Goal: Task Accomplishment & Management: Manage account settings

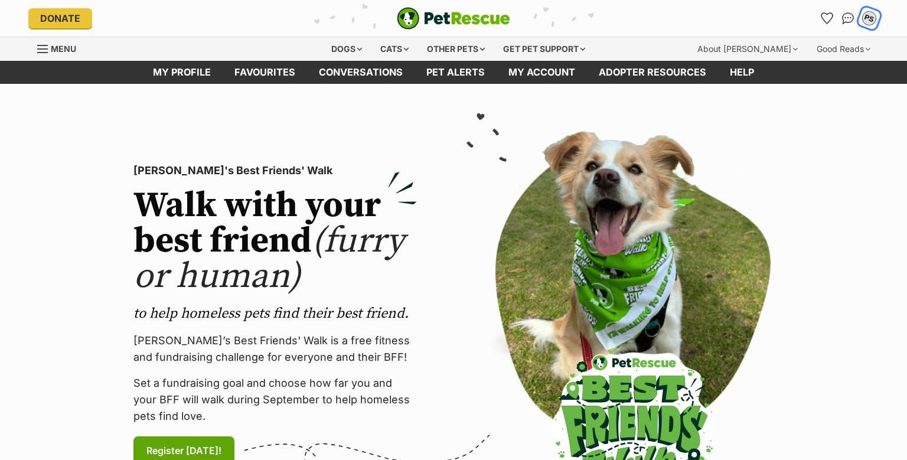
click at [870, 19] on div "PS" at bounding box center [868, 18] width 15 height 15
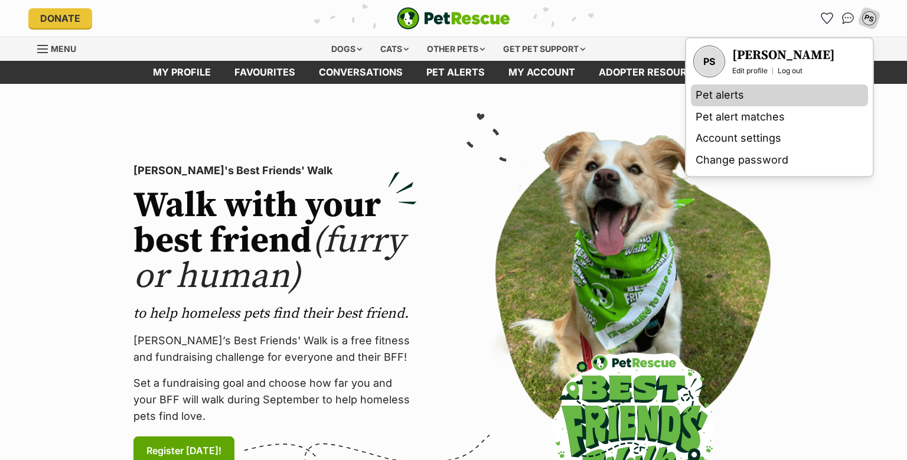
click at [717, 93] on link "Pet alerts" at bounding box center [779, 95] width 177 height 22
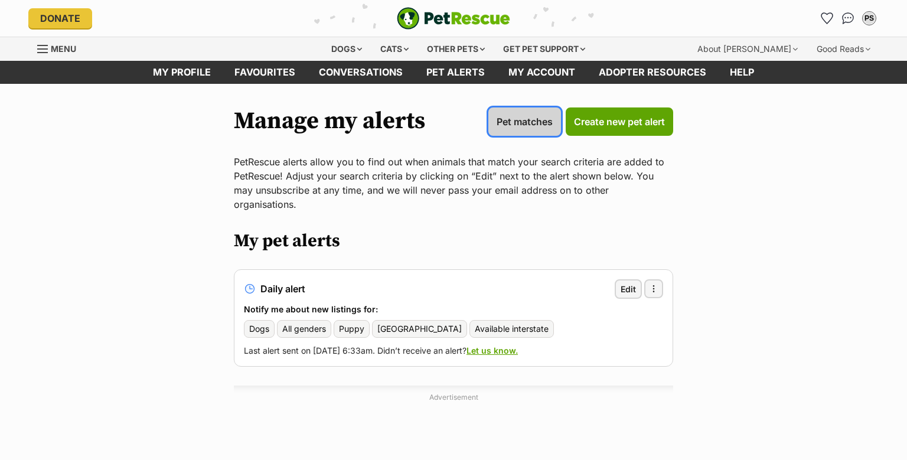
click at [521, 115] on span "Pet matches" at bounding box center [525, 122] width 56 height 14
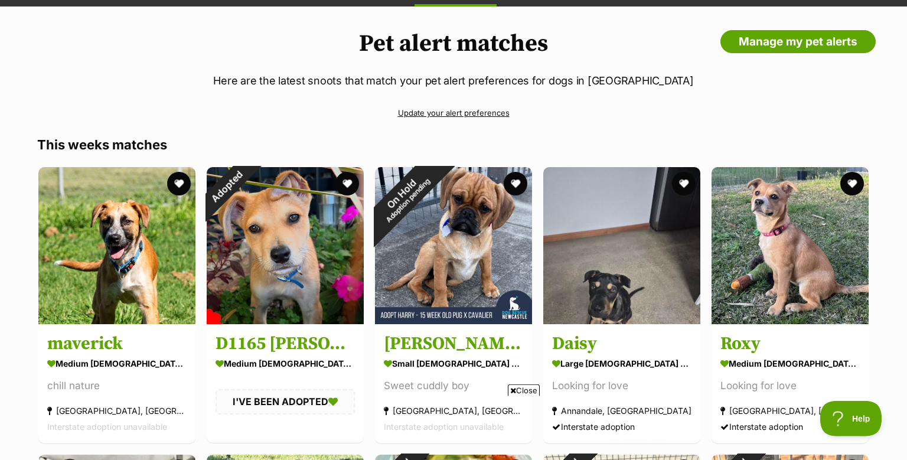
scroll to position [62, 0]
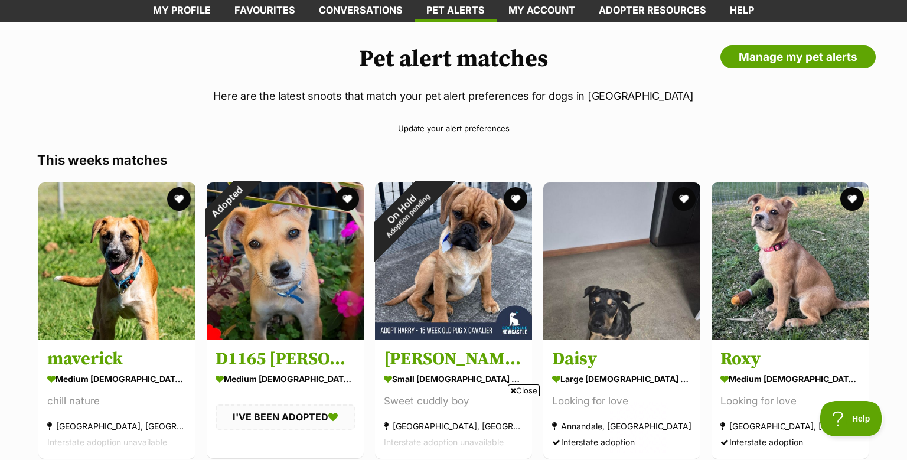
click at [412, 126] on link "Update your alert preferences" at bounding box center [453, 128] width 832 height 21
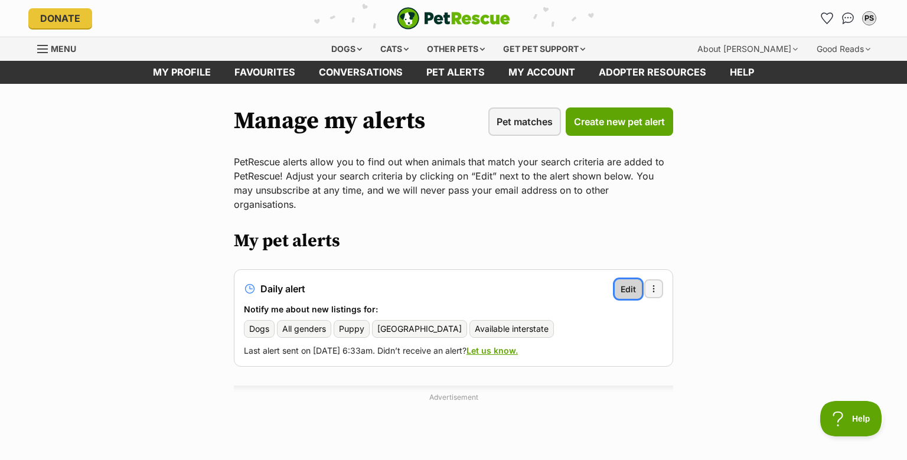
click at [629, 283] on span "Edit" at bounding box center [627, 289] width 15 height 12
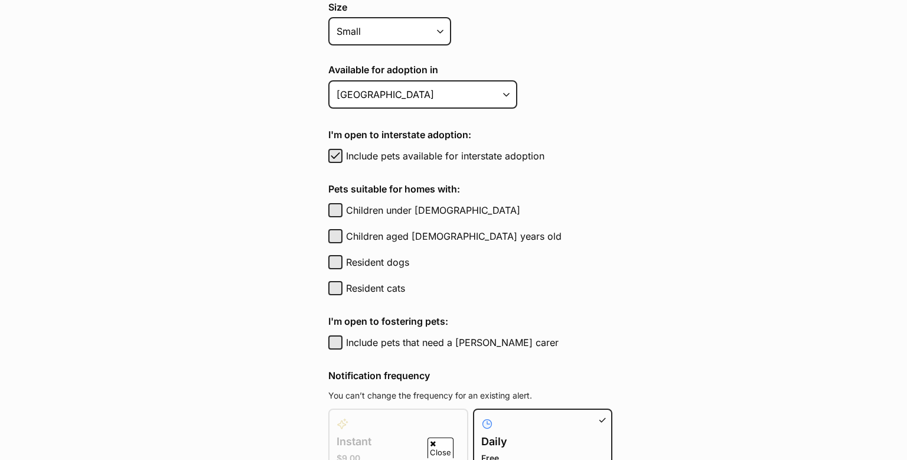
scroll to position [498, 0]
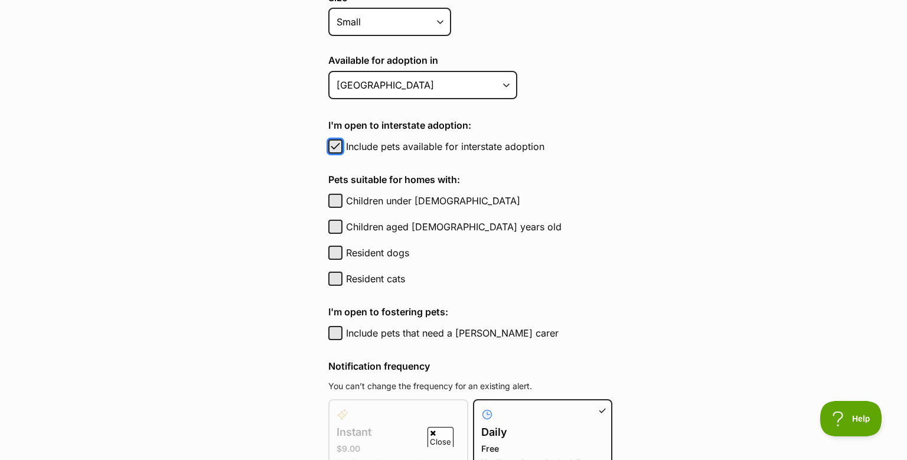
click at [333, 145] on span "button" at bounding box center [335, 146] width 12 height 14
checkbox input "false"
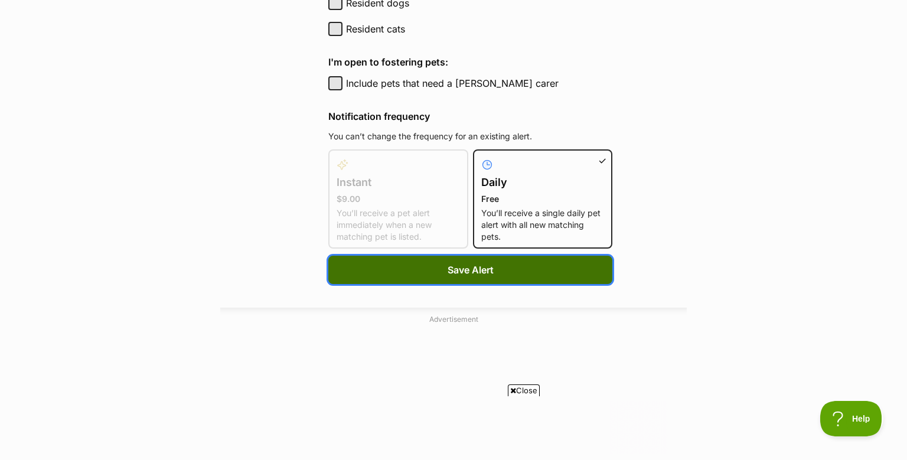
scroll to position [0, 0]
click at [448, 263] on span "Save Alert" at bounding box center [471, 270] width 46 height 14
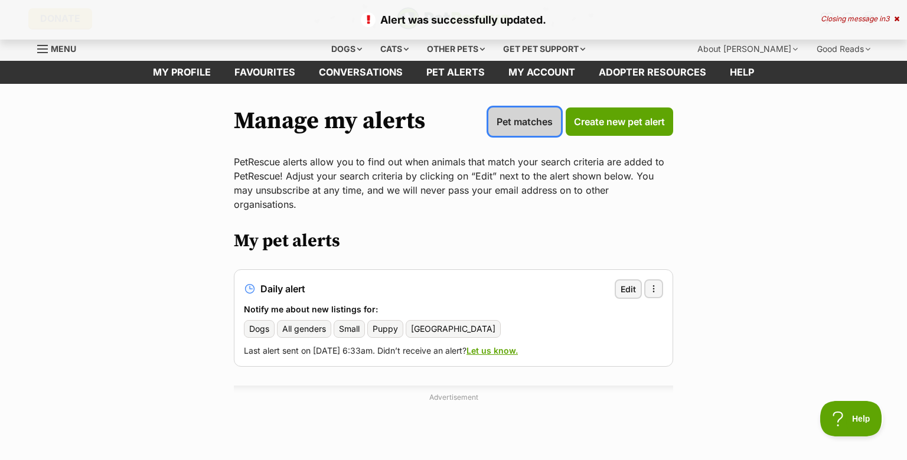
click at [515, 122] on span "Pet matches" at bounding box center [525, 122] width 56 height 14
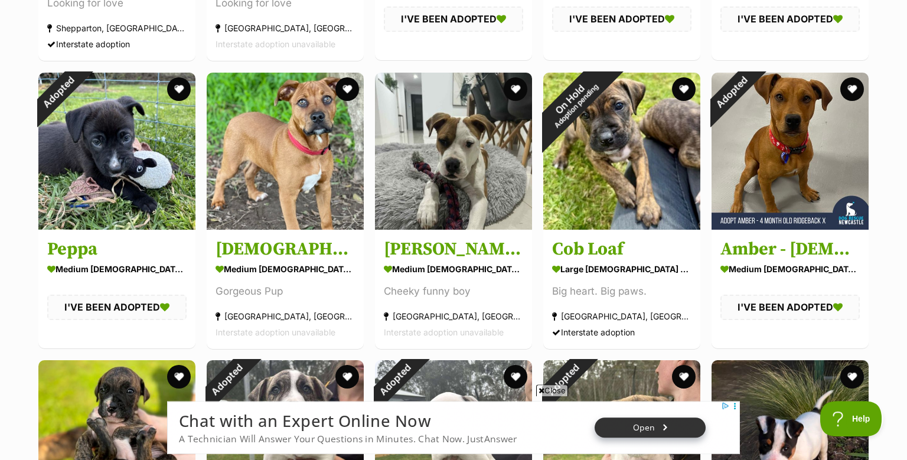
scroll to position [748, 0]
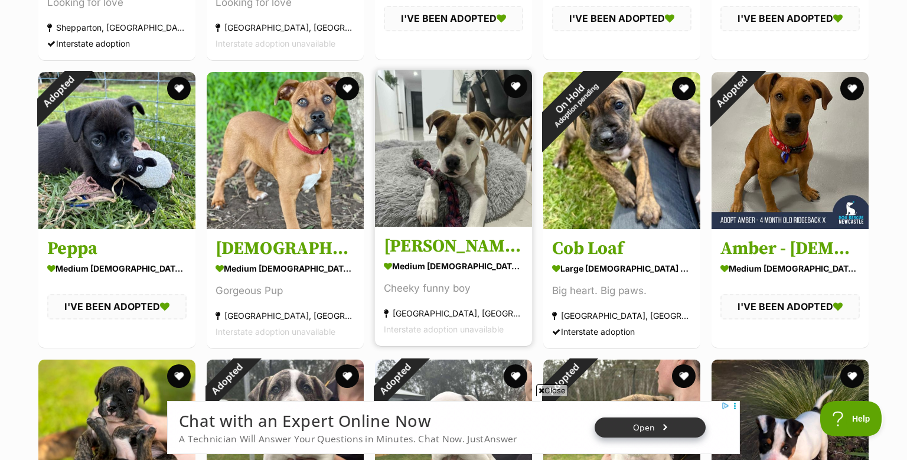
click at [445, 143] on img at bounding box center [453, 148] width 157 height 157
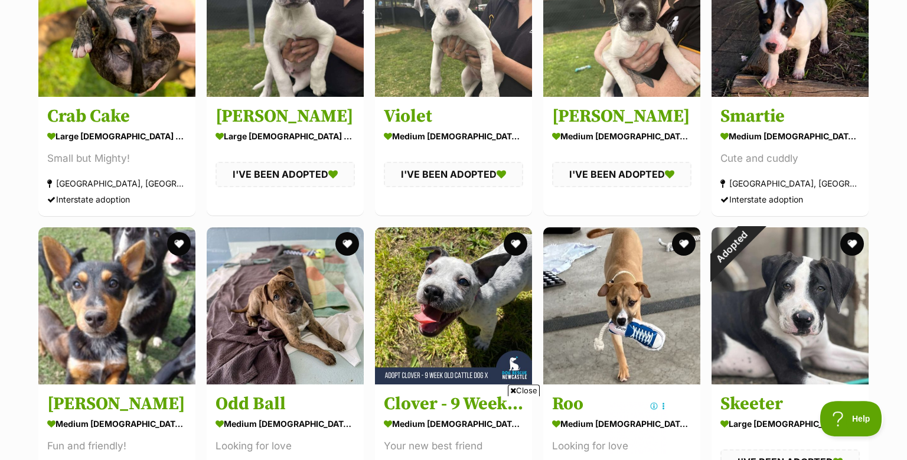
scroll to position [1184, 0]
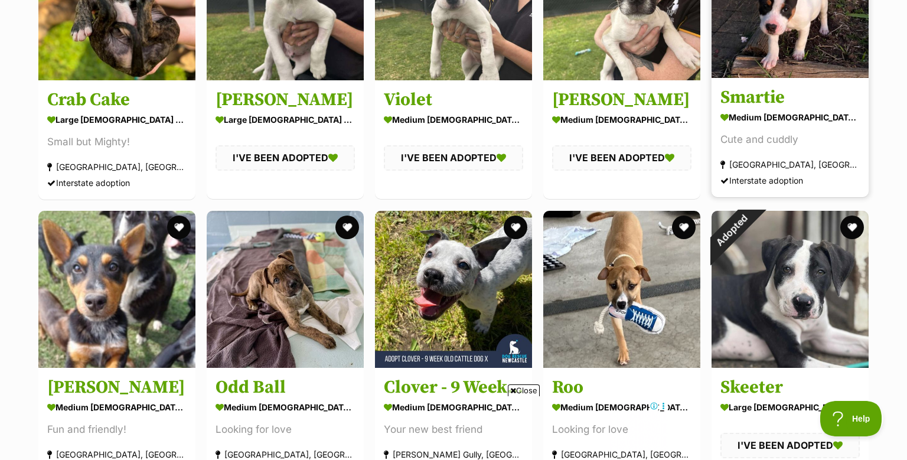
click at [759, 167] on div "Carrick, NSW" at bounding box center [789, 164] width 139 height 16
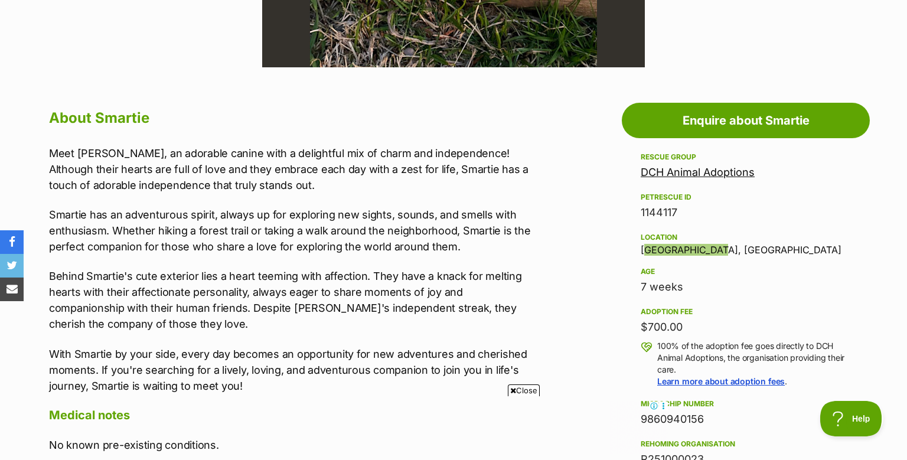
drag, startPoint x: 705, startPoint y: 251, endPoint x: 635, endPoint y: 246, distance: 69.9
click at [635, 246] on aside "Rescue group DCH Animal Adoptions PetRescue ID 1144117 Location Carrick, NSW Ag…" at bounding box center [746, 394] width 248 height 488
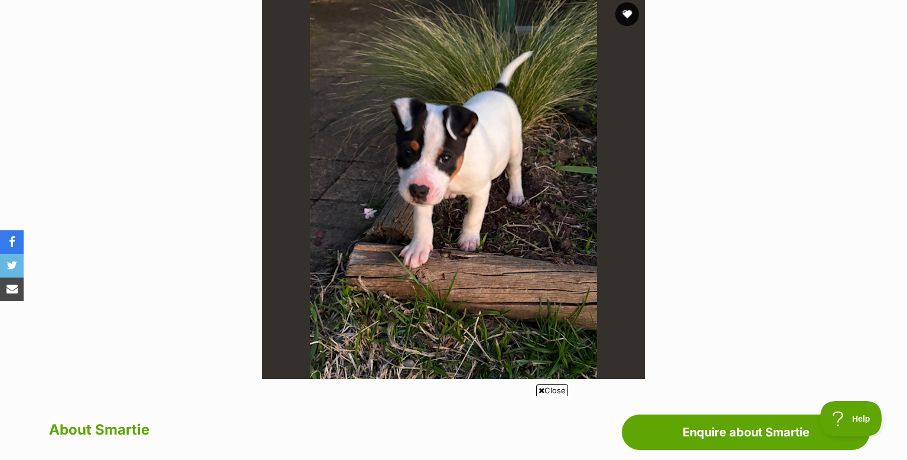
scroll to position [187, 0]
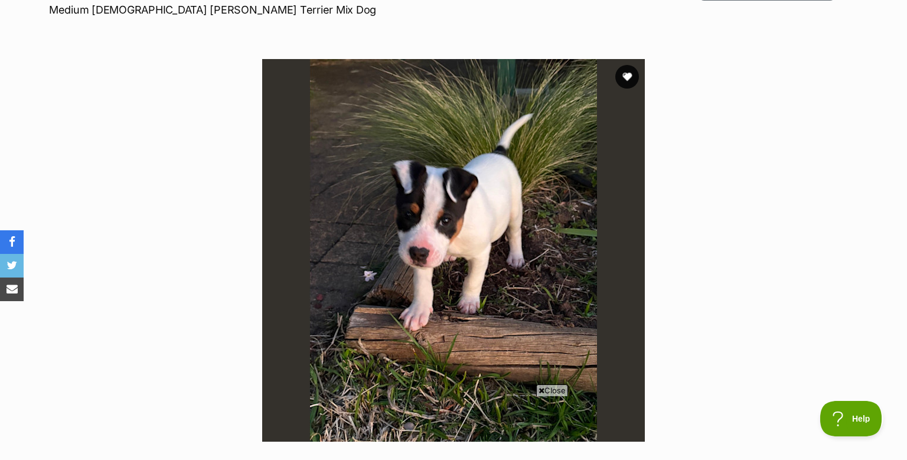
click at [479, 248] on img at bounding box center [453, 250] width 383 height 383
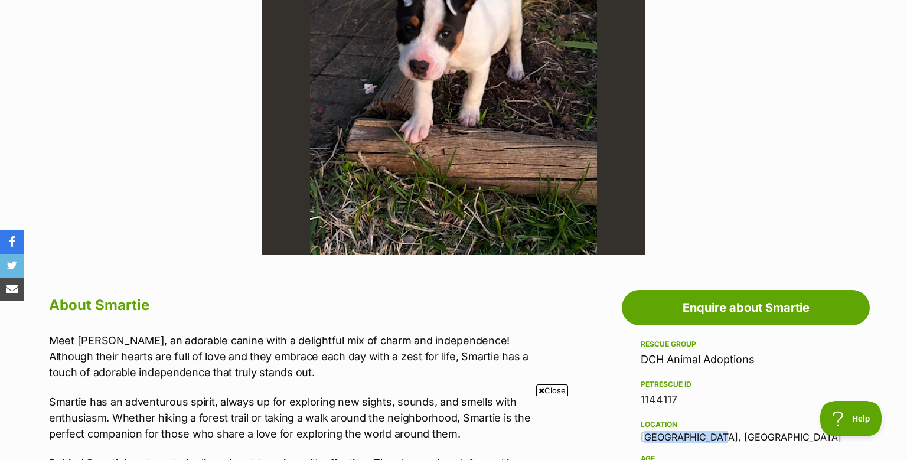
scroll to position [0, 0]
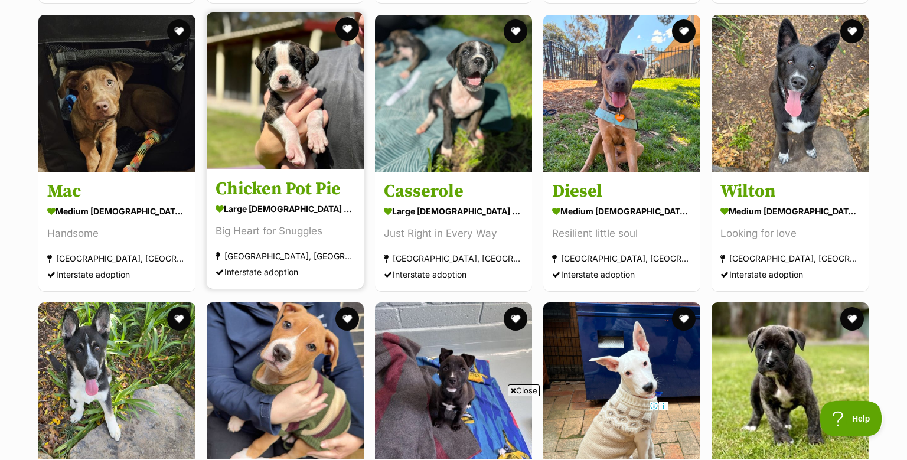
click at [260, 131] on img at bounding box center [285, 90] width 157 height 157
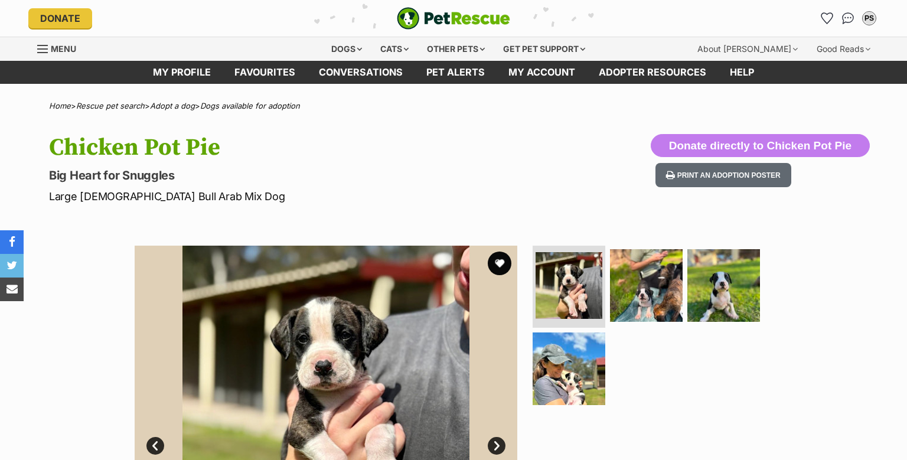
click at [342, 333] on img at bounding box center [326, 437] width 383 height 383
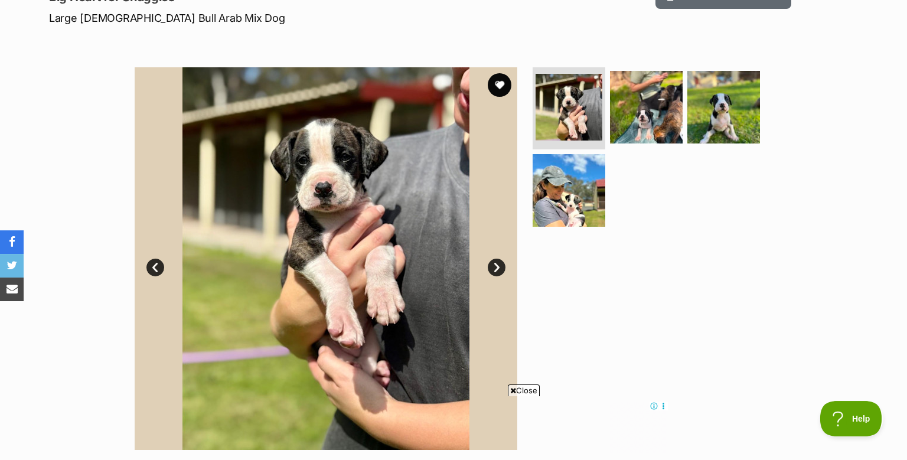
scroll to position [187, 0]
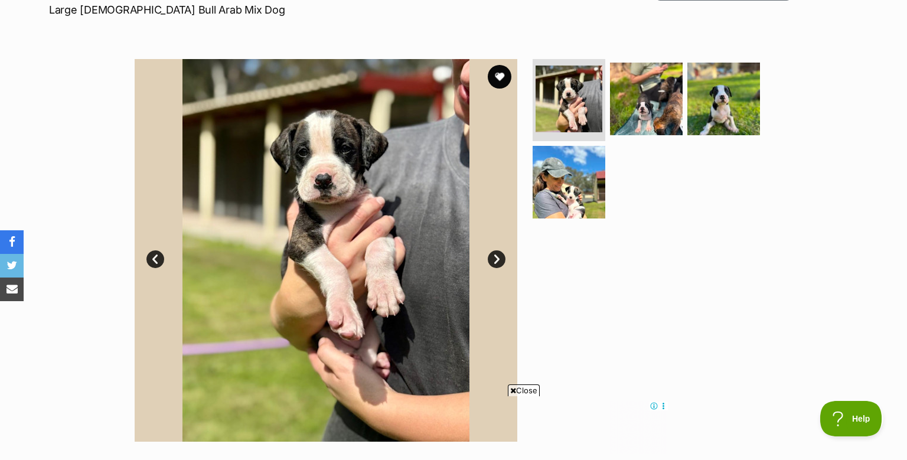
click at [493, 254] on link "Next" at bounding box center [497, 259] width 18 height 18
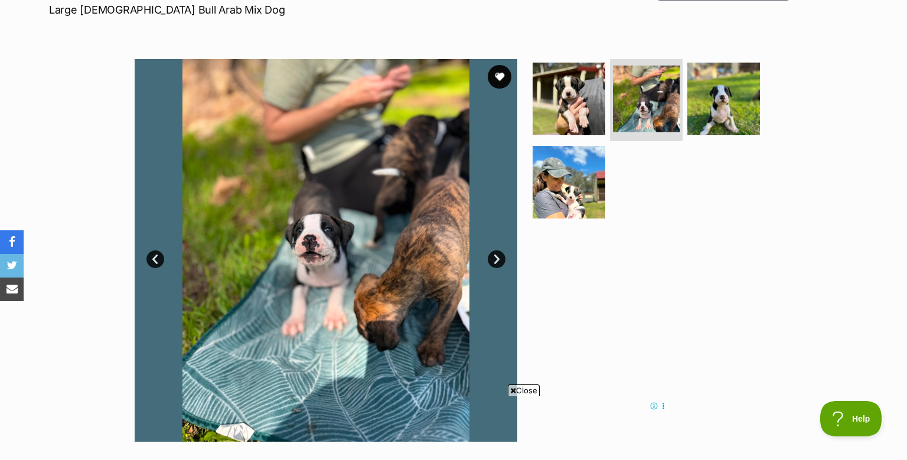
click at [493, 254] on link "Next" at bounding box center [497, 259] width 18 height 18
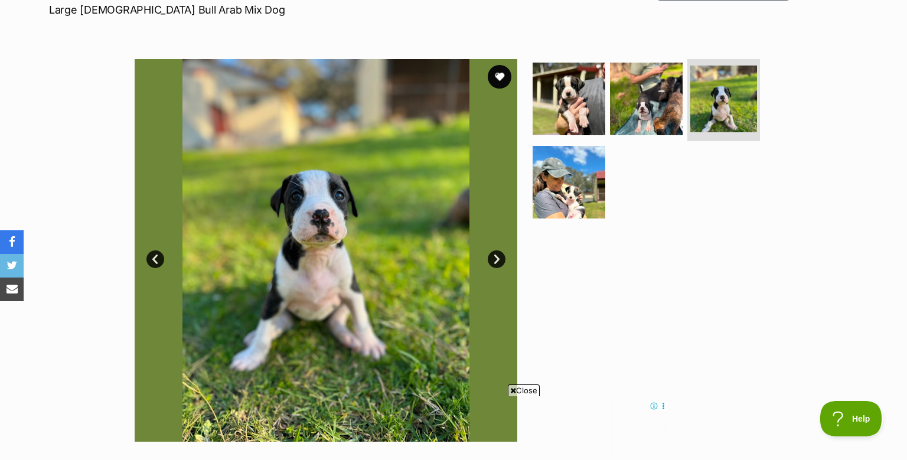
click at [493, 254] on link "Next" at bounding box center [497, 259] width 18 height 18
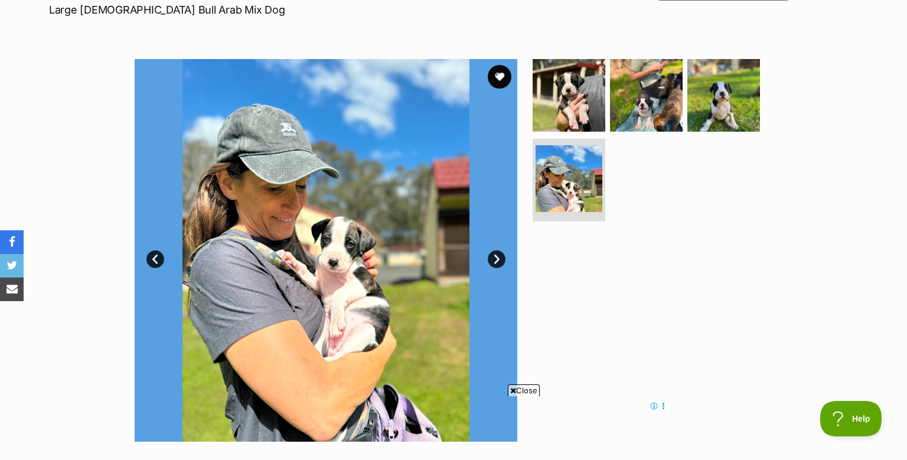
click at [493, 254] on link "Next" at bounding box center [497, 259] width 18 height 18
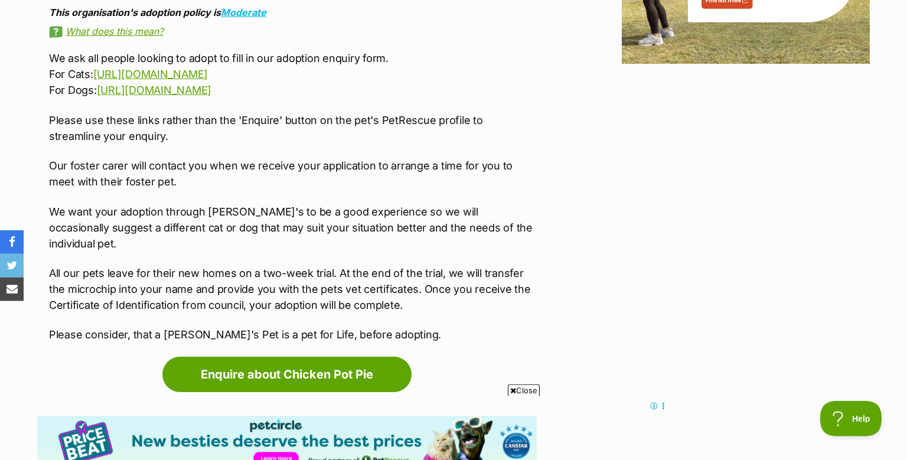
scroll to position [1621, 0]
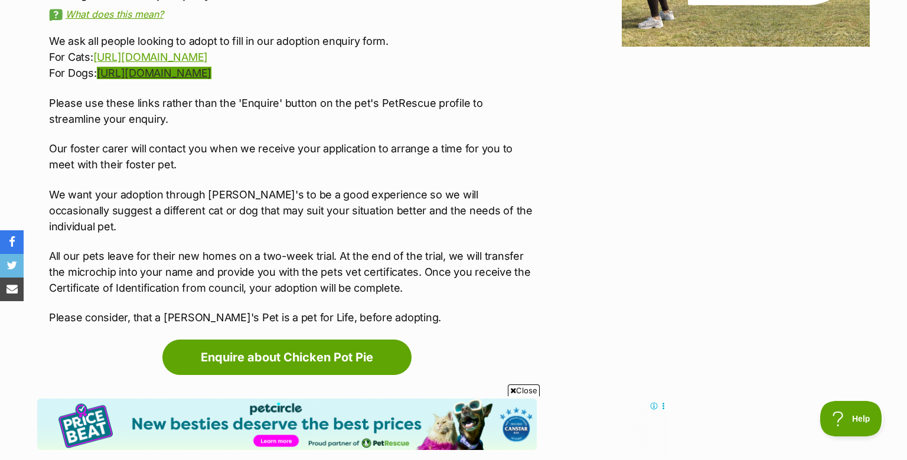
click at [201, 74] on link "[URL][DOMAIN_NAME]" at bounding box center [154, 73] width 115 height 12
